Goal: Obtain resource: Obtain resource

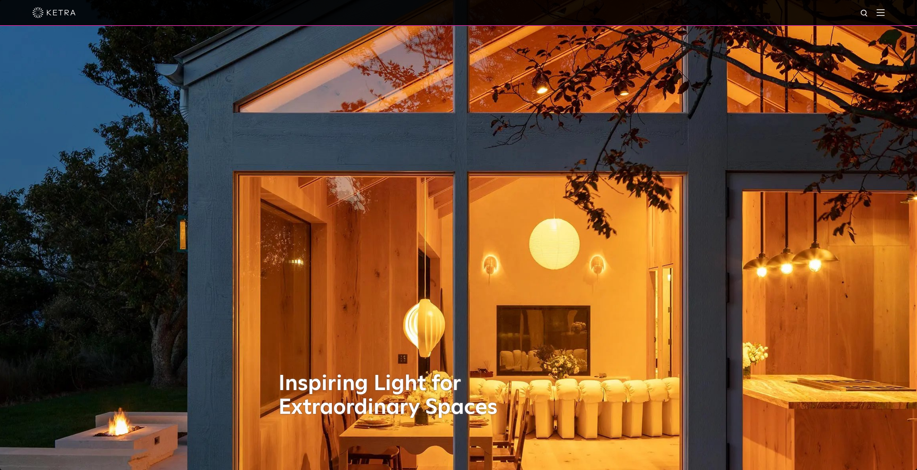
click at [885, 14] on img at bounding box center [881, 12] width 8 height 7
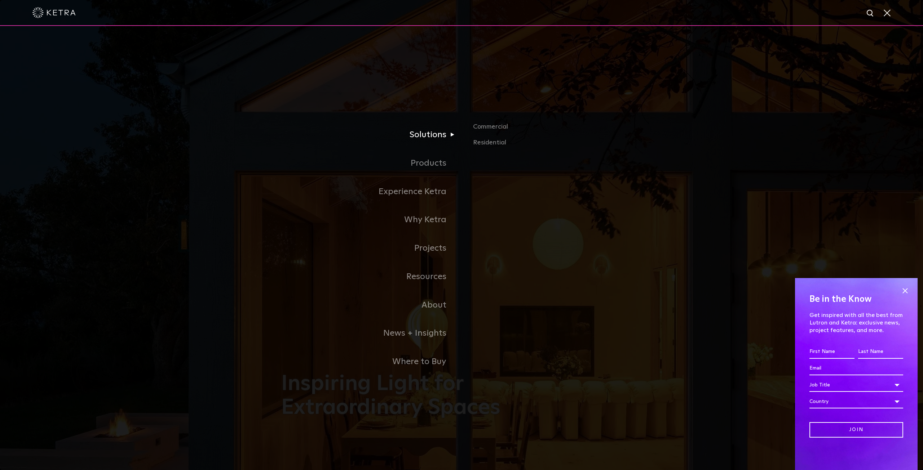
click at [432, 139] on link "Solutions" at bounding box center [371, 135] width 180 height 28
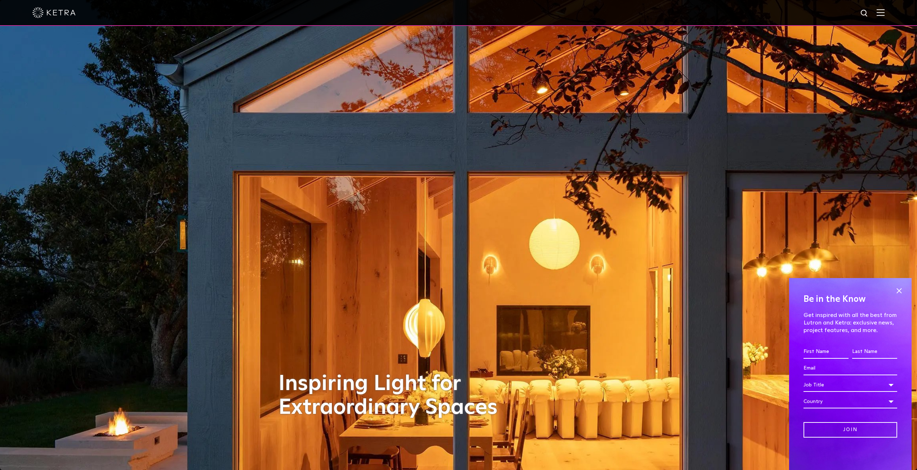
click at [885, 16] on img at bounding box center [881, 12] width 8 height 7
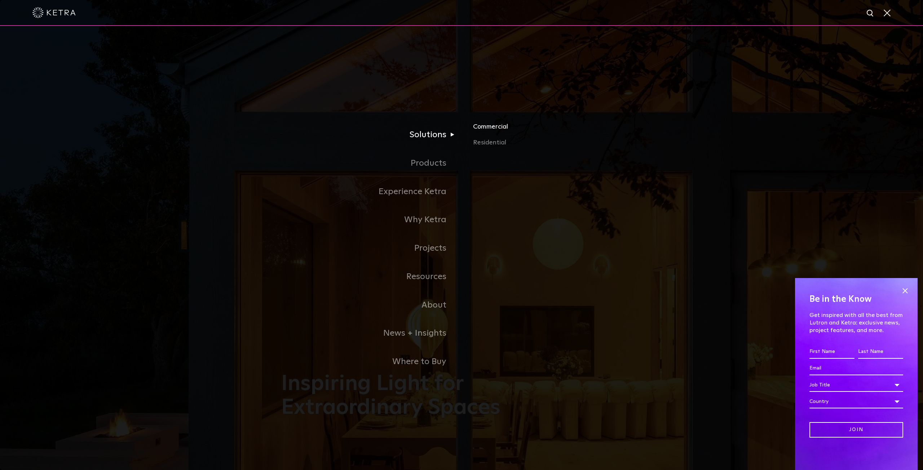
click at [486, 132] on link "Commercial" at bounding box center [557, 130] width 169 height 16
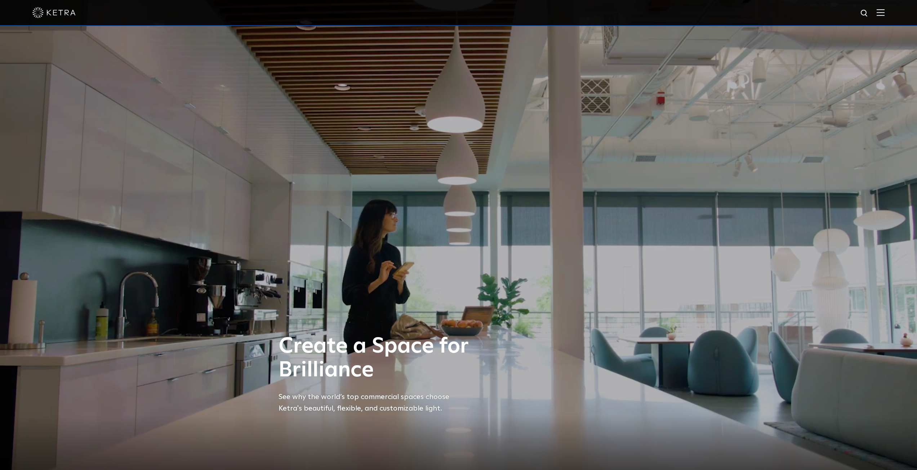
click at [884, 14] on img at bounding box center [881, 12] width 8 height 7
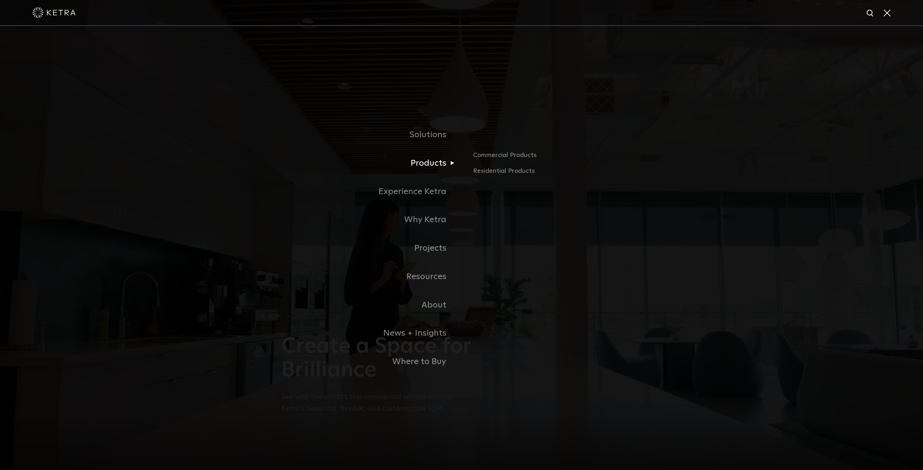
click at [443, 163] on link "Products" at bounding box center [371, 163] width 180 height 28
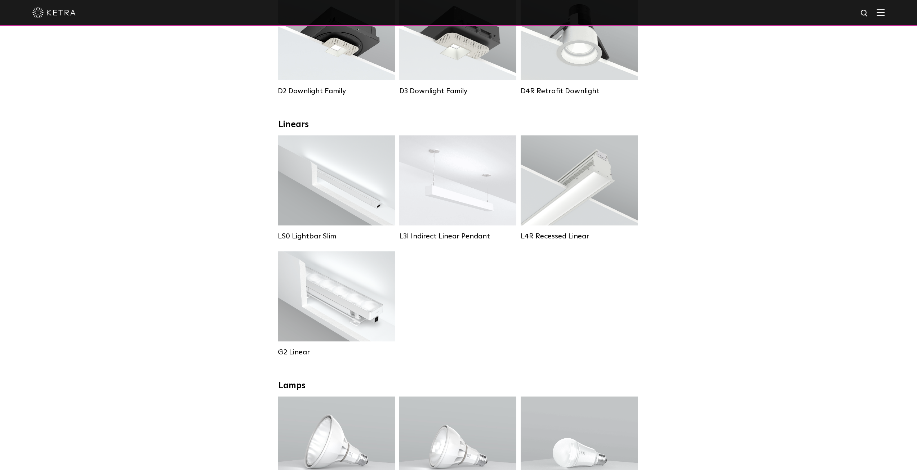
scroll to position [180, 0]
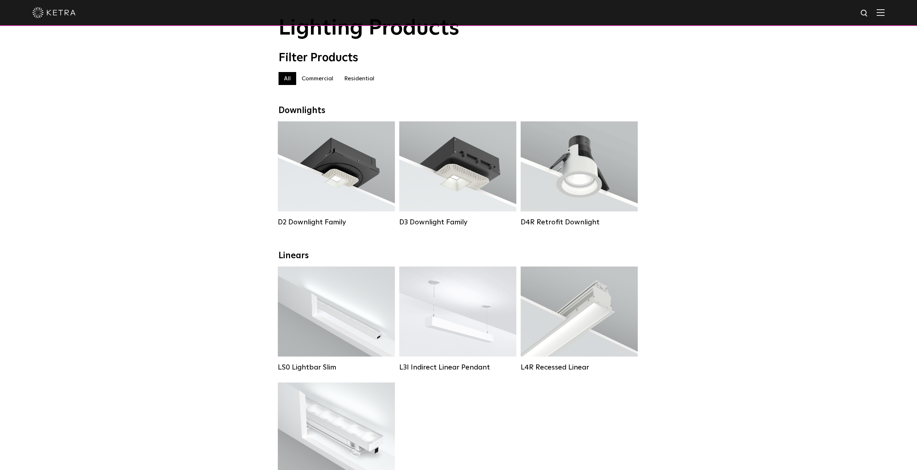
scroll to position [36, 0]
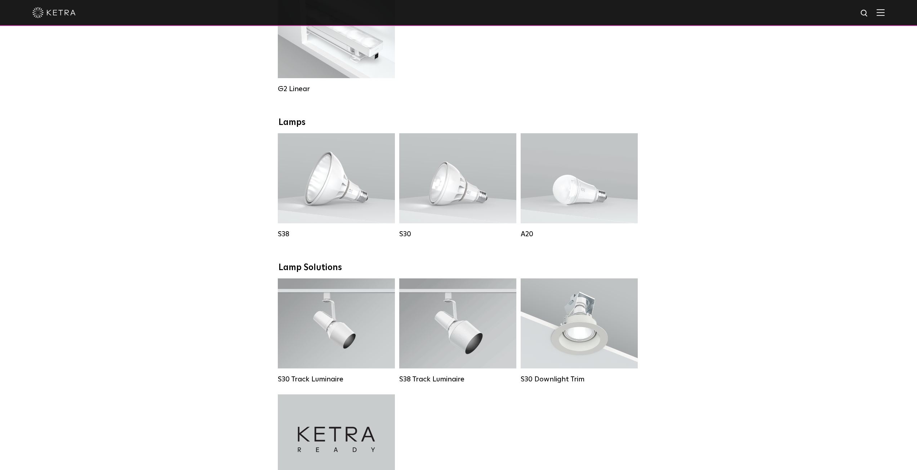
scroll to position [432, 0]
click at [228, 179] on div "Downlights D2 Downlight Family Lumen Output: 1200 Colors: White / Black / Gloss…" at bounding box center [458, 270] width 917 height 1119
click at [193, 172] on div "Downlights D2 Downlight Family Lumen Output: 1200 Colors: White / Black / Gloss…" at bounding box center [458, 270] width 917 height 1119
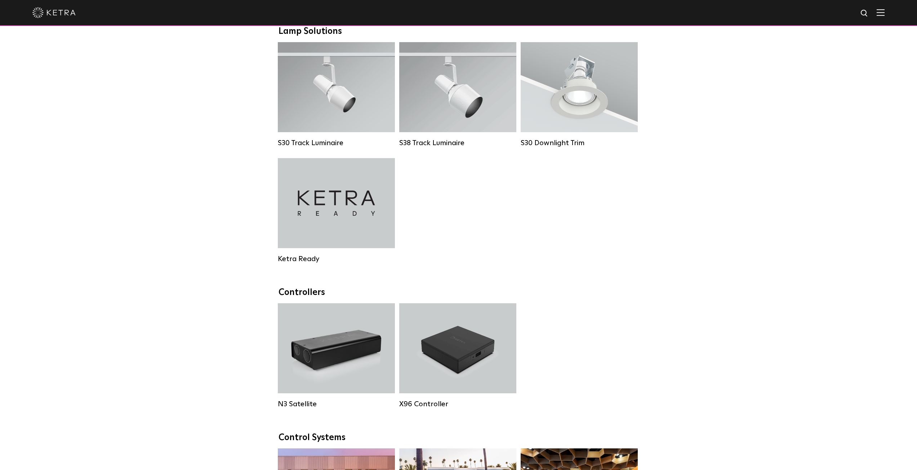
scroll to position [685, 0]
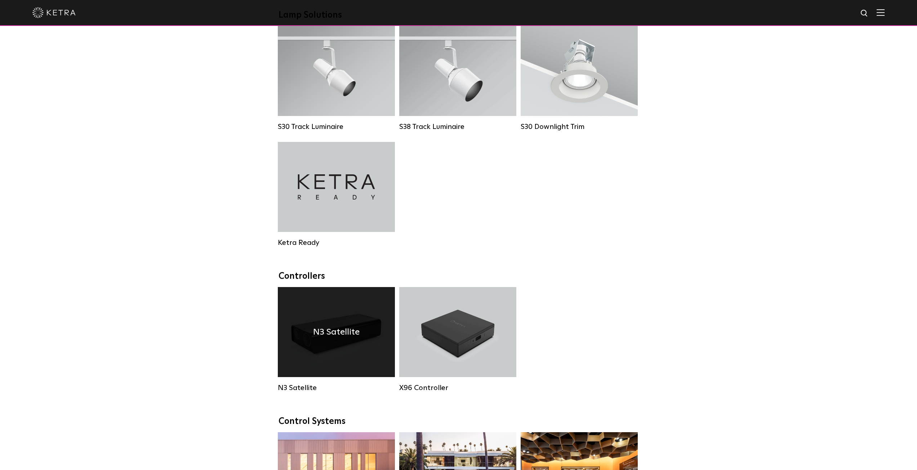
click at [333, 352] on div "N3 Satellite" at bounding box center [336, 332] width 117 height 90
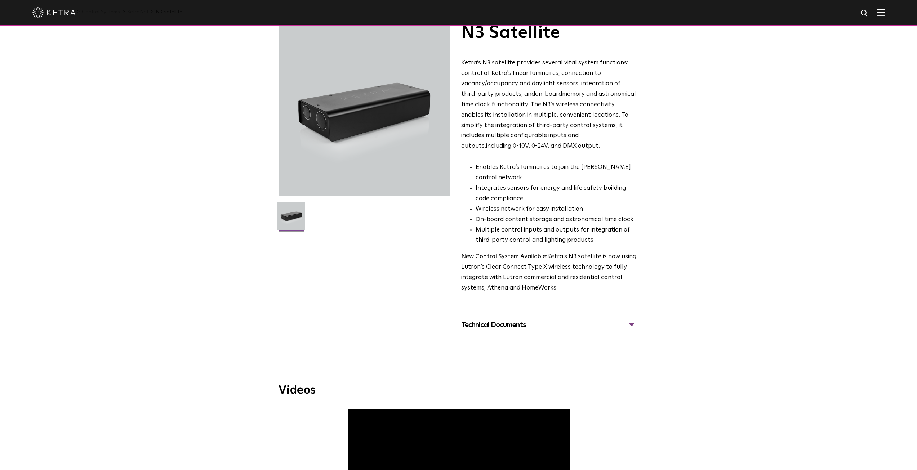
scroll to position [72, 0]
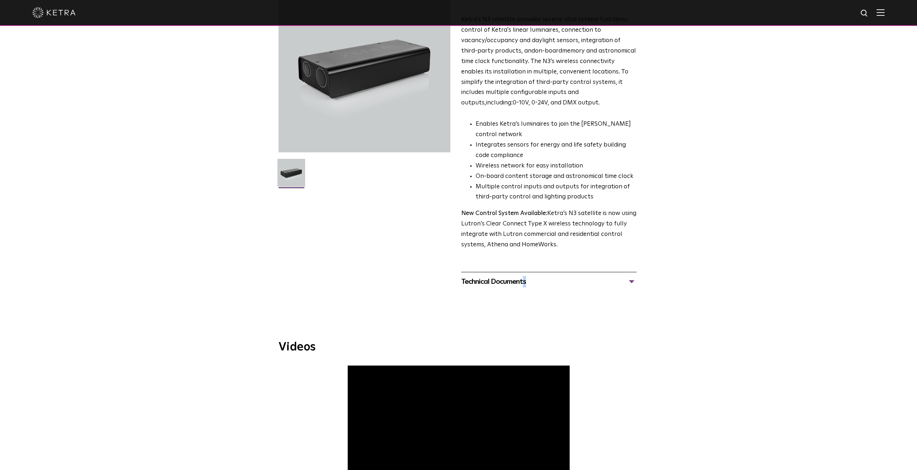
click at [506, 286] on div "Technical Documents" at bounding box center [548, 282] width 175 height 12
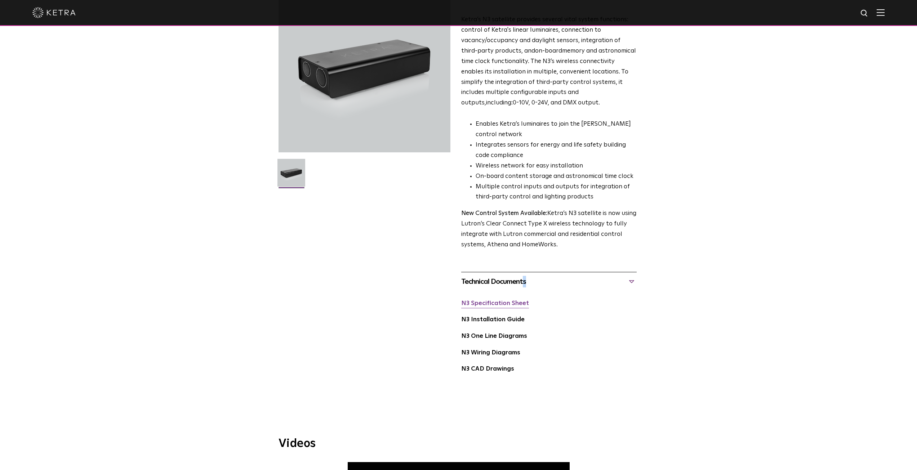
click at [504, 305] on link "N3 Specification Sheet" at bounding box center [495, 304] width 68 height 6
